Goal: Task Accomplishment & Management: Use online tool/utility

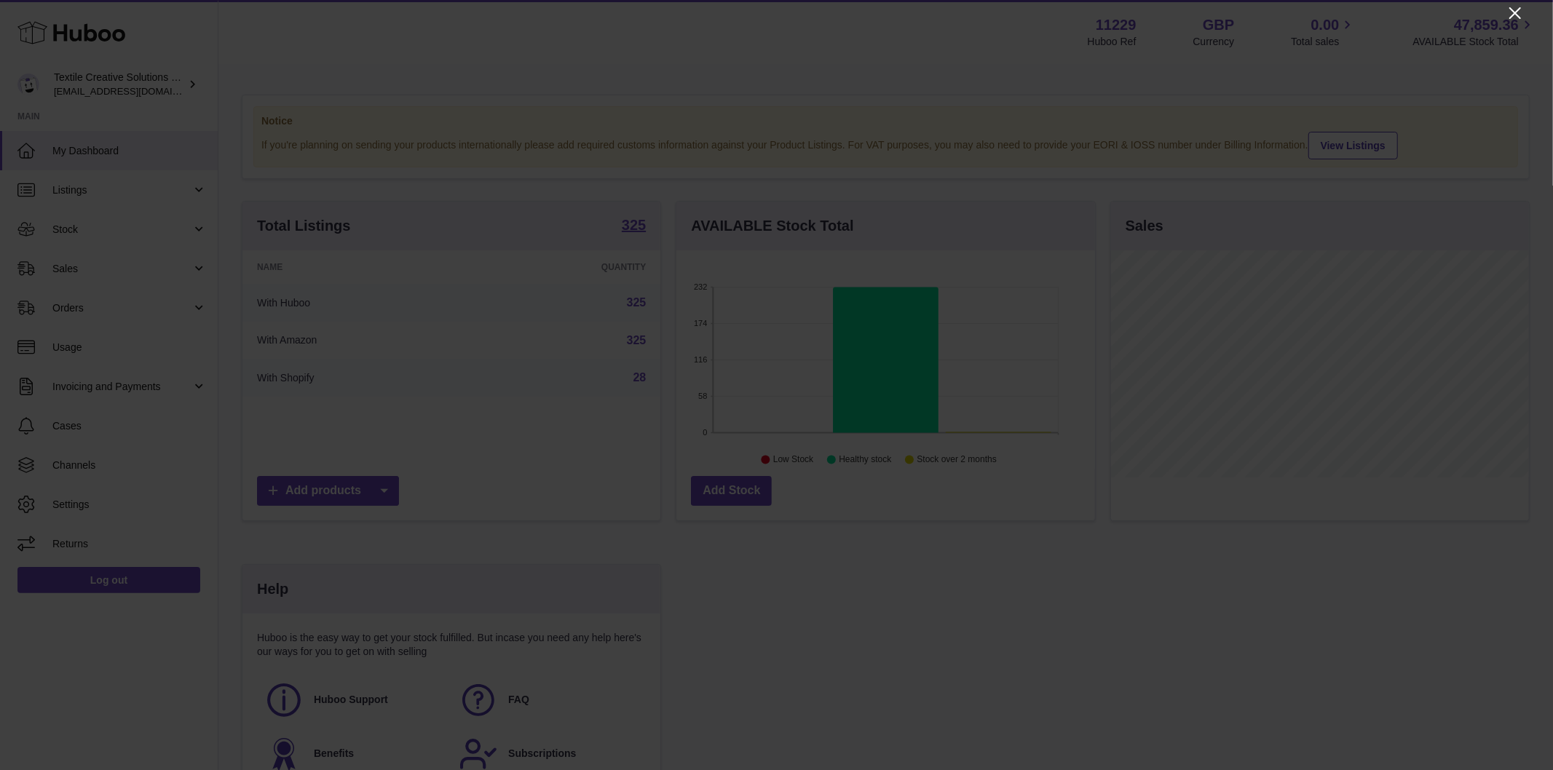
click at [1516, 12] on icon "Close" at bounding box center [1515, 13] width 12 height 12
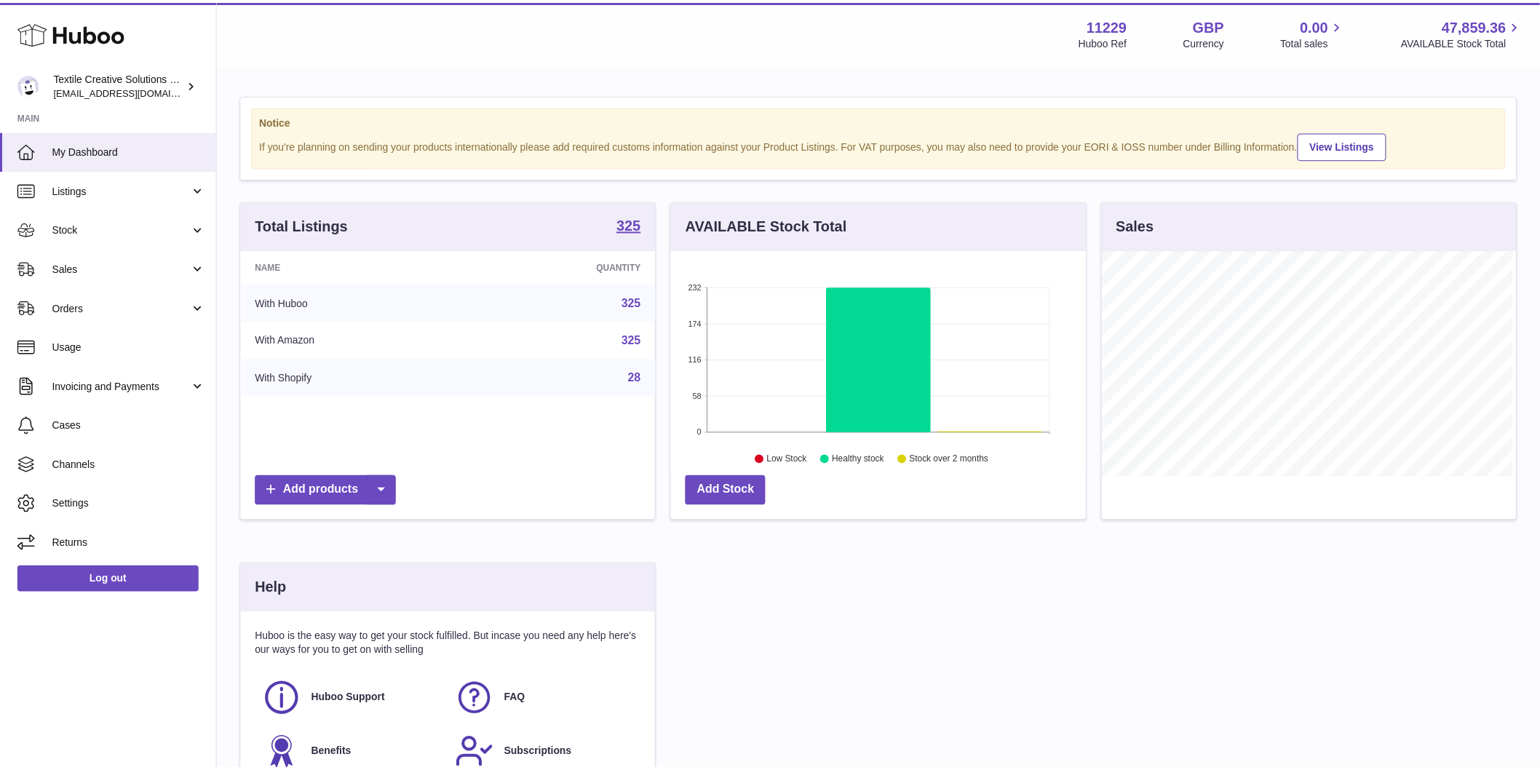
scroll to position [727705, 727518]
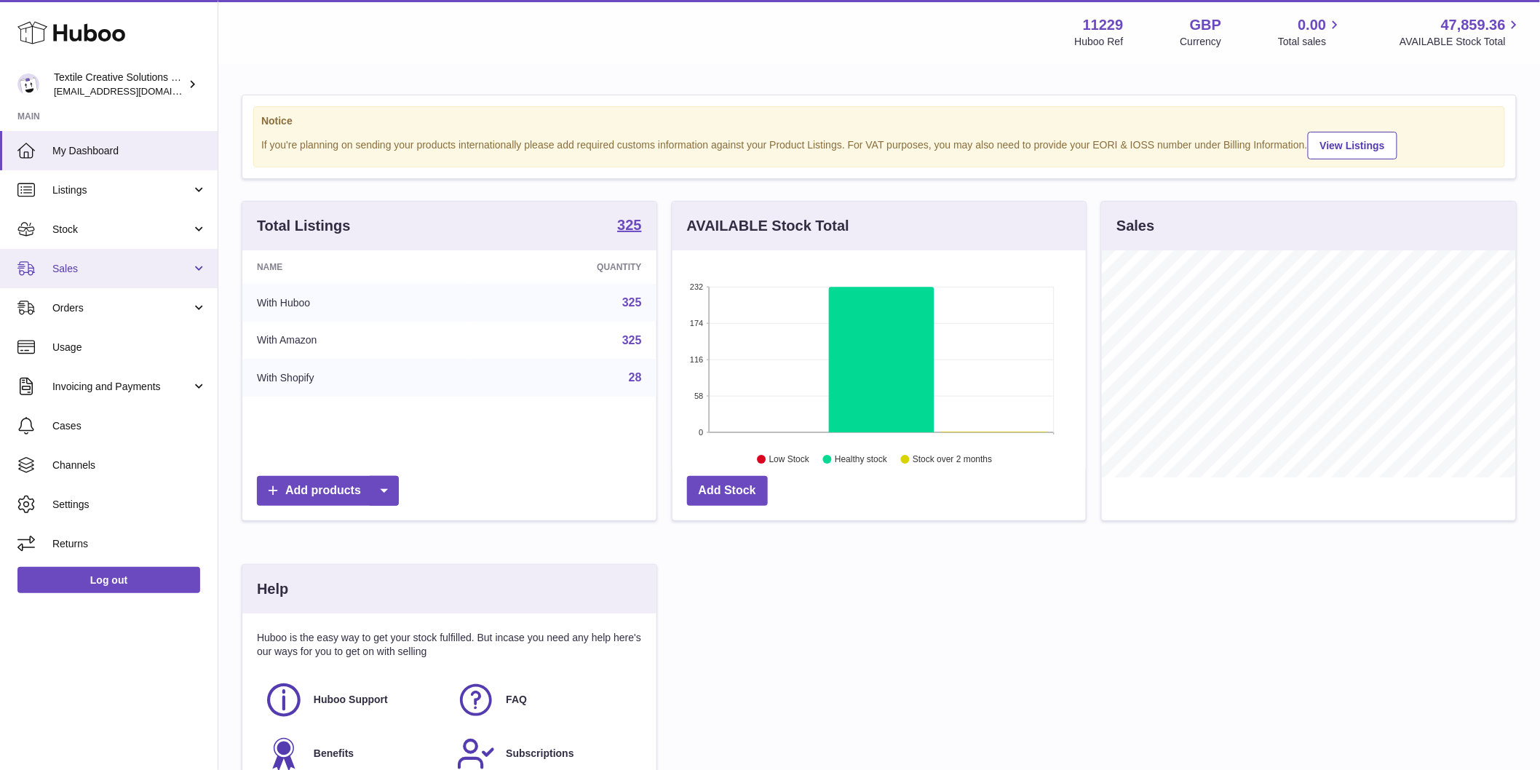
click at [84, 268] on span "Sales" at bounding box center [121, 269] width 139 height 14
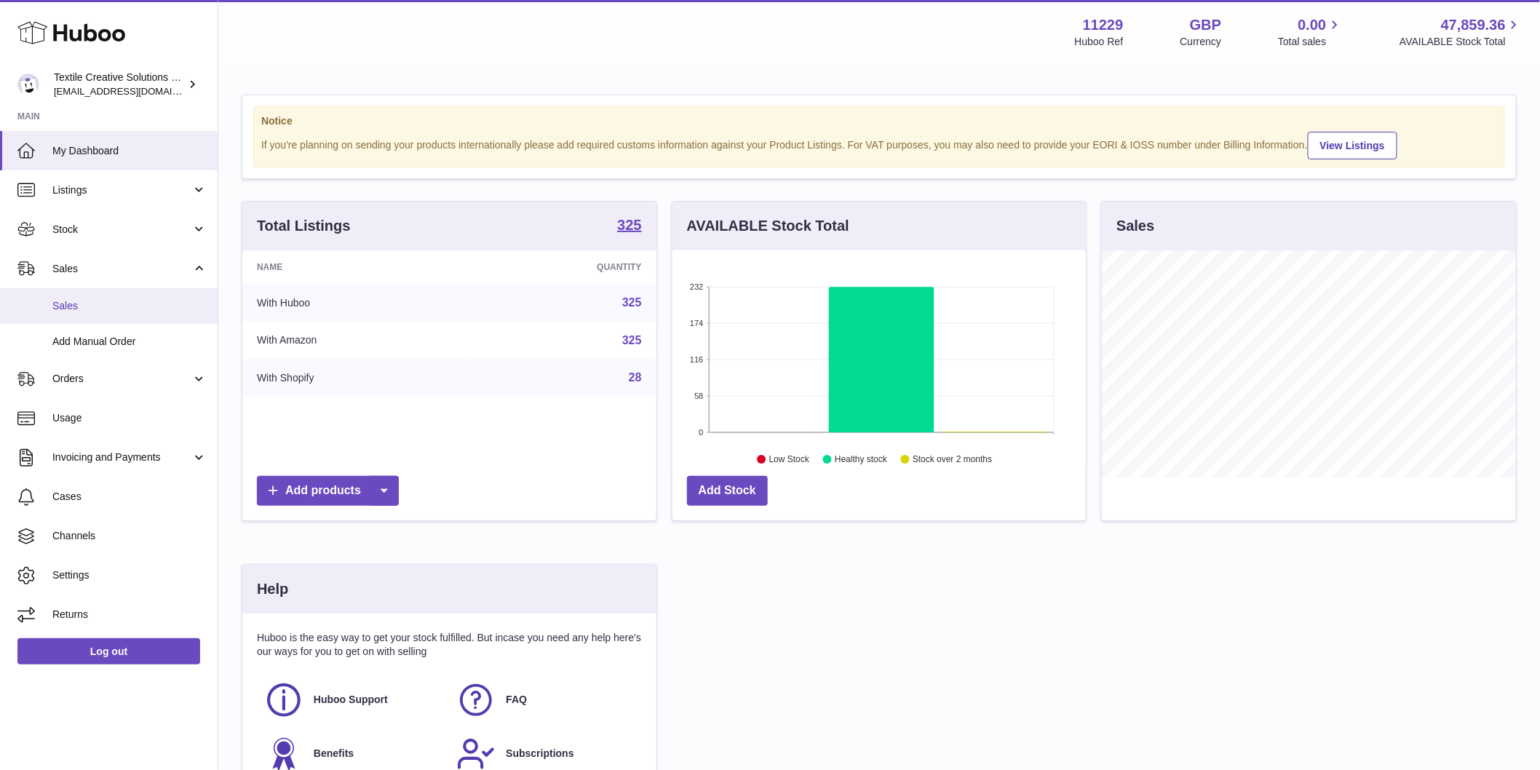
click at [91, 300] on span "Sales" at bounding box center [129, 306] width 154 height 14
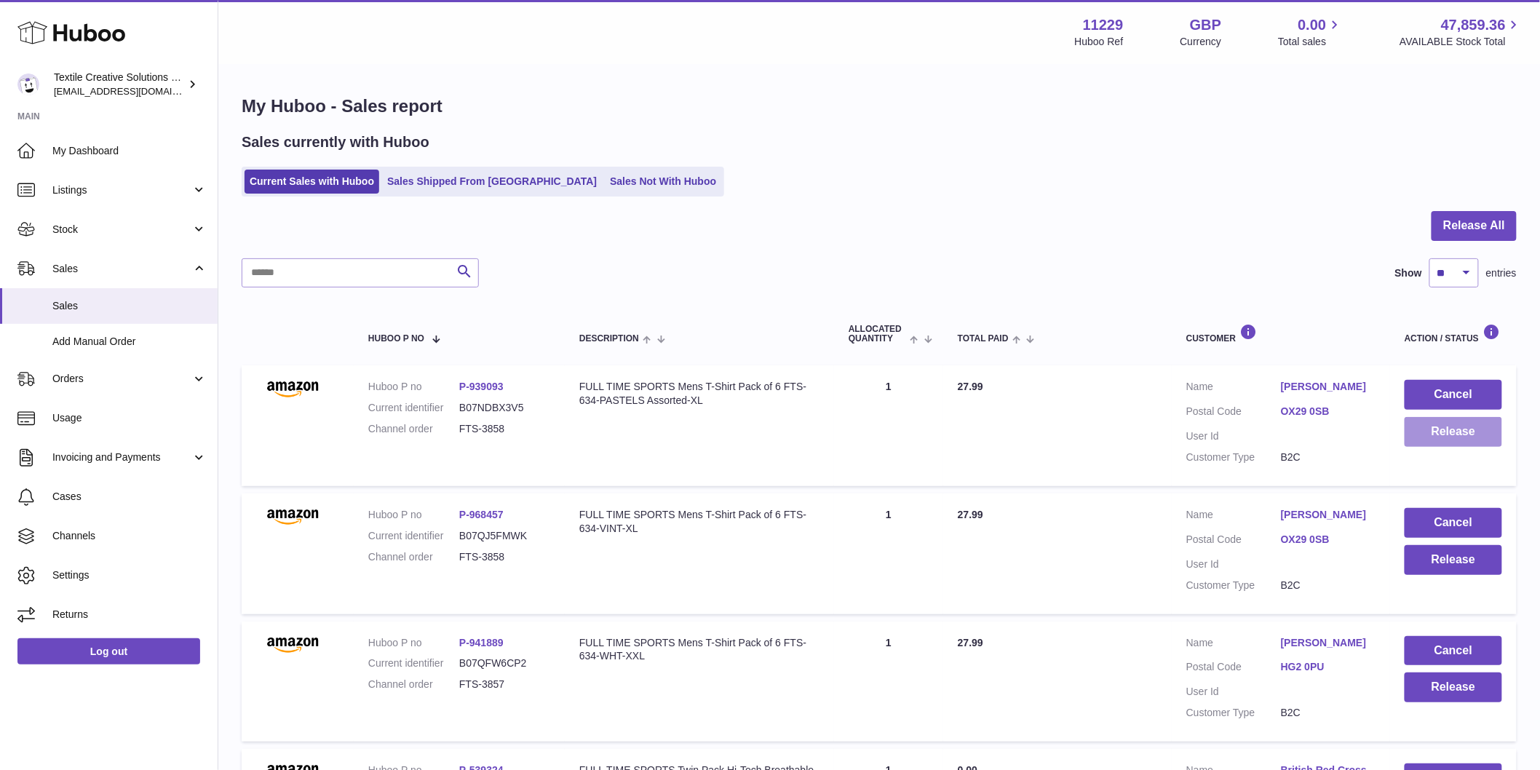
click at [1456, 429] on button "Release" at bounding box center [1454, 432] width 98 height 30
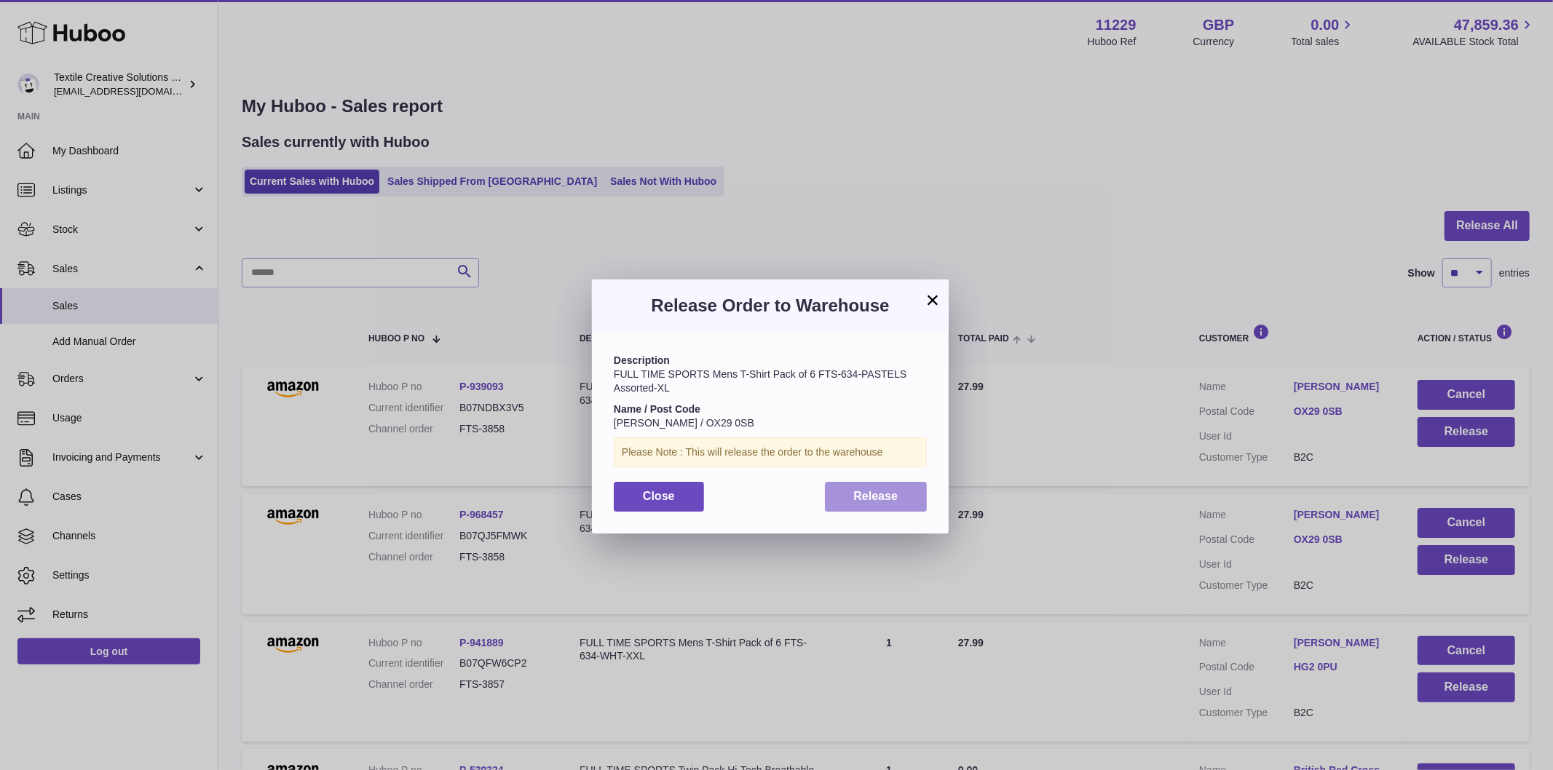
click at [884, 490] on span "Release" at bounding box center [876, 496] width 44 height 12
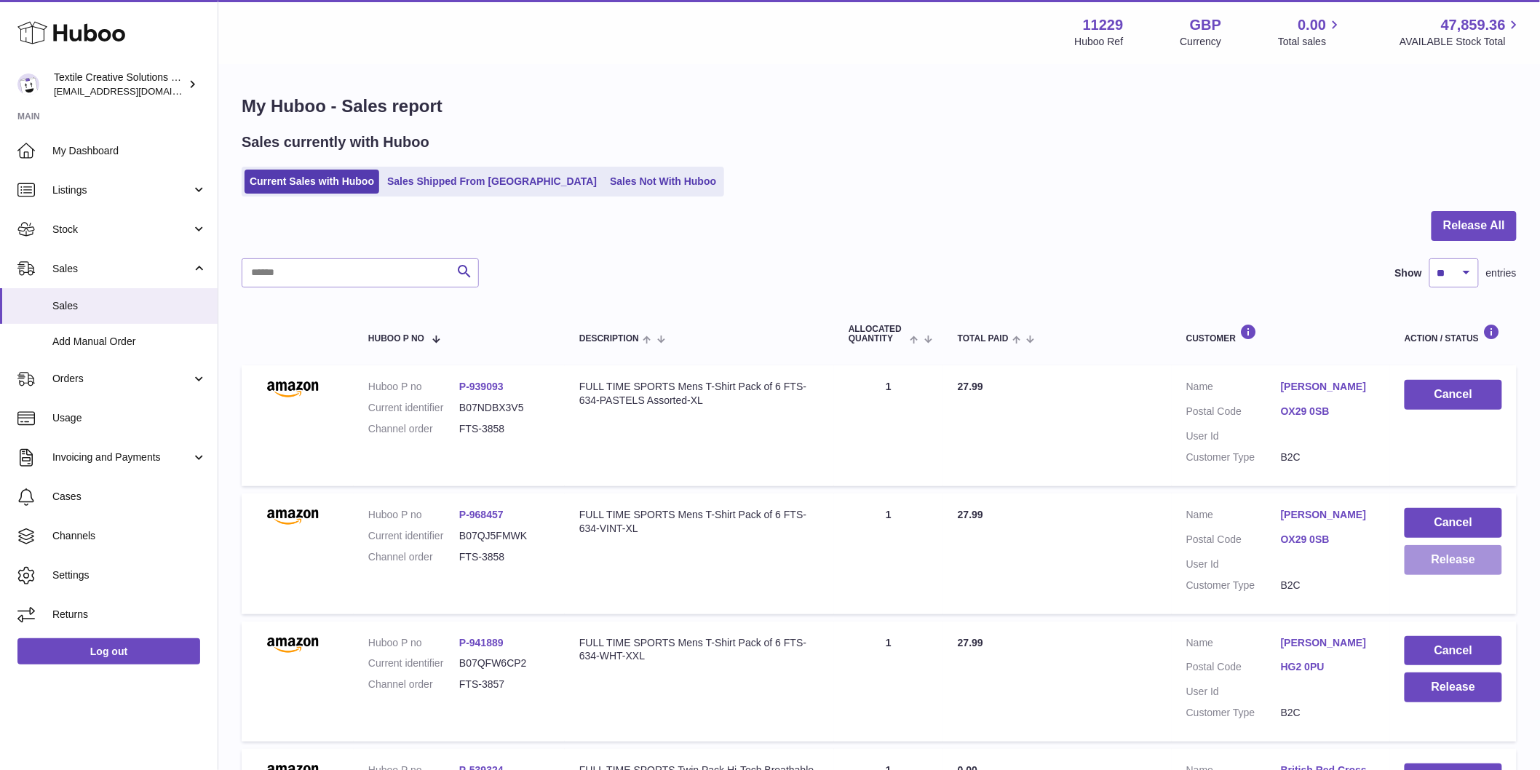
click at [1449, 561] on button "Release" at bounding box center [1454, 560] width 98 height 30
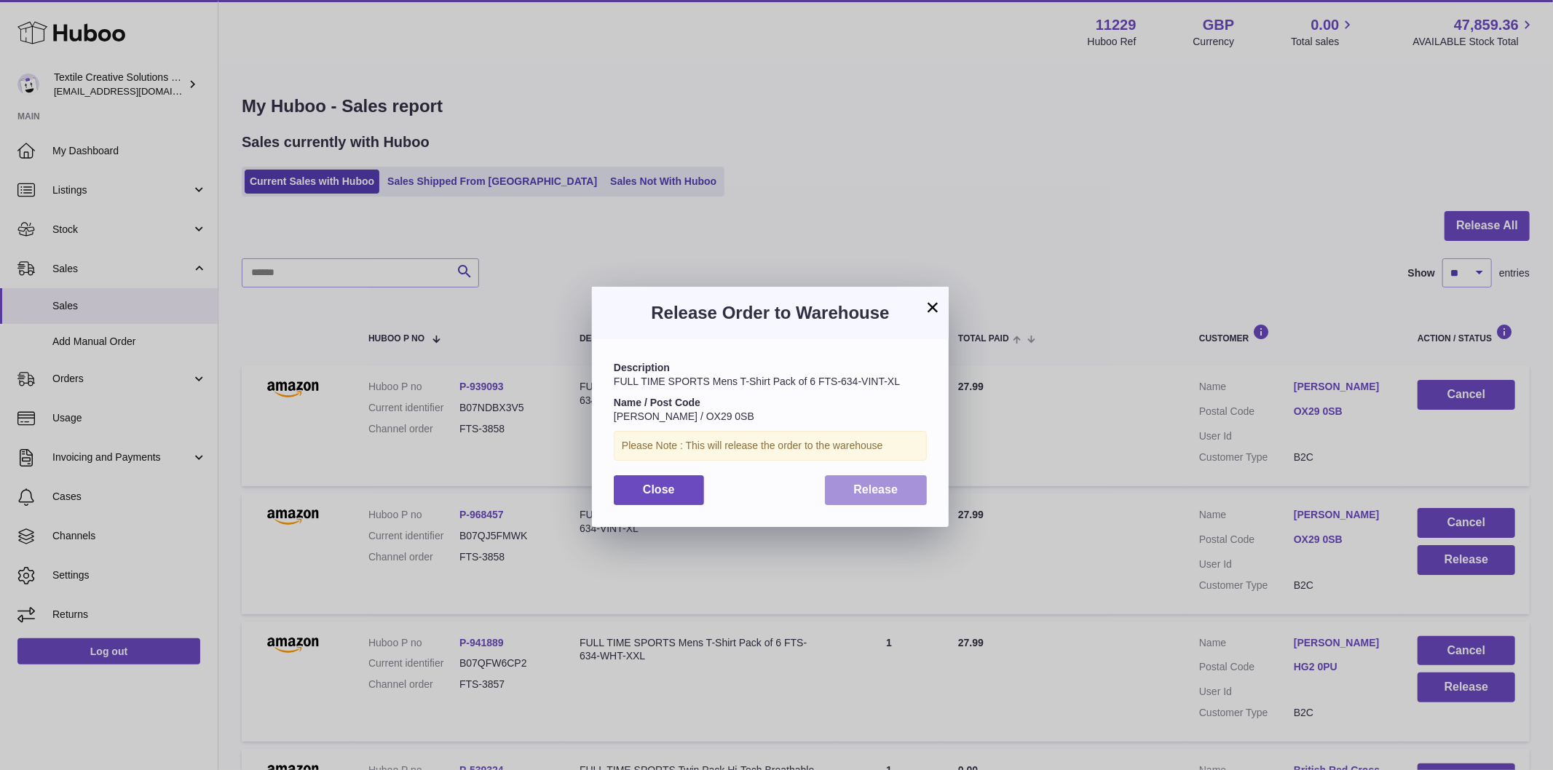
click at [868, 488] on span "Release" at bounding box center [876, 489] width 44 height 12
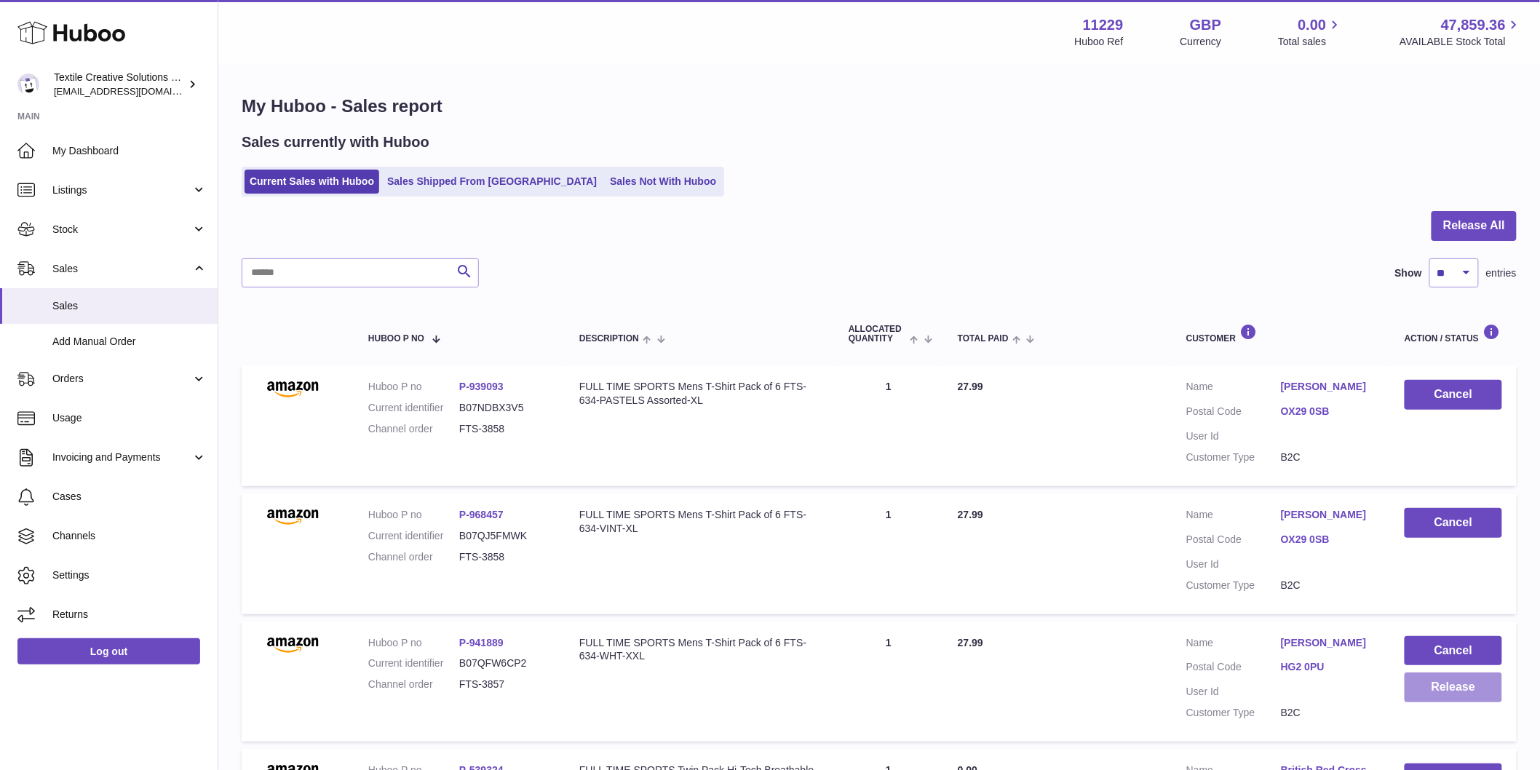
click at [1445, 689] on button "Release" at bounding box center [1454, 688] width 98 height 30
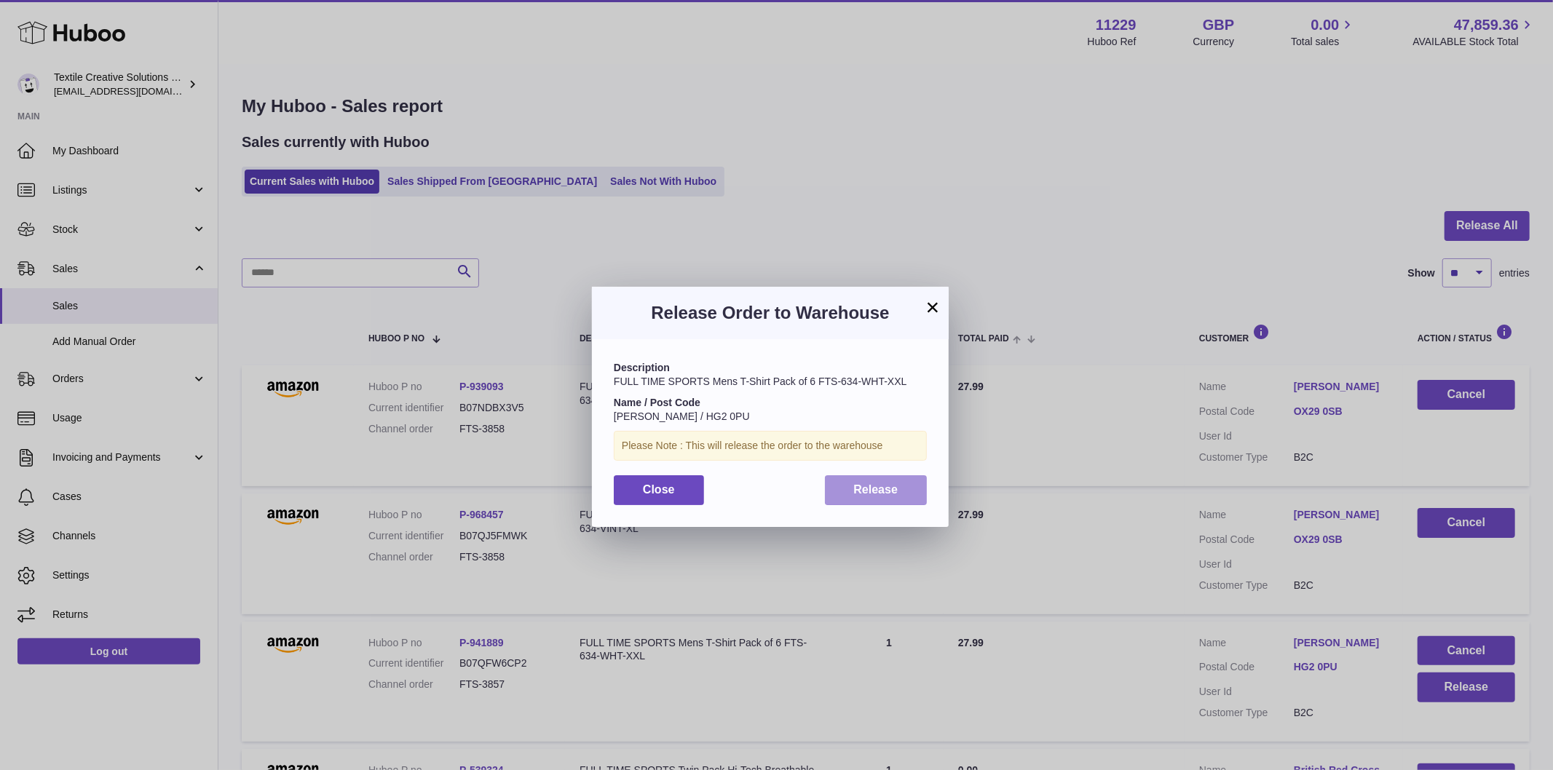
click at [925, 491] on button "Release" at bounding box center [876, 490] width 103 height 30
